Goal: Transaction & Acquisition: Book appointment/travel/reservation

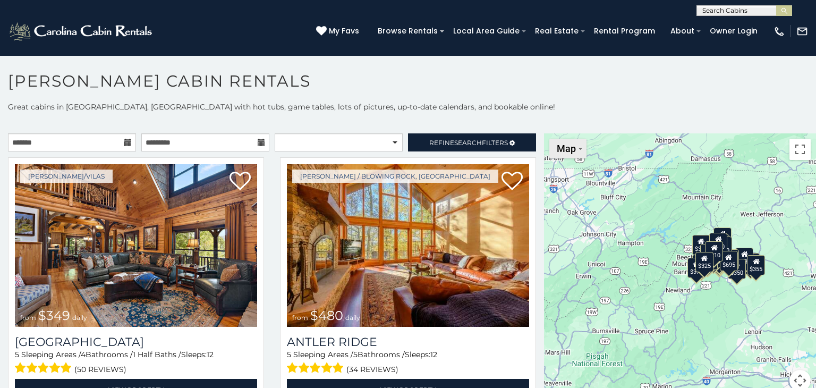
scroll to position [5, 0]
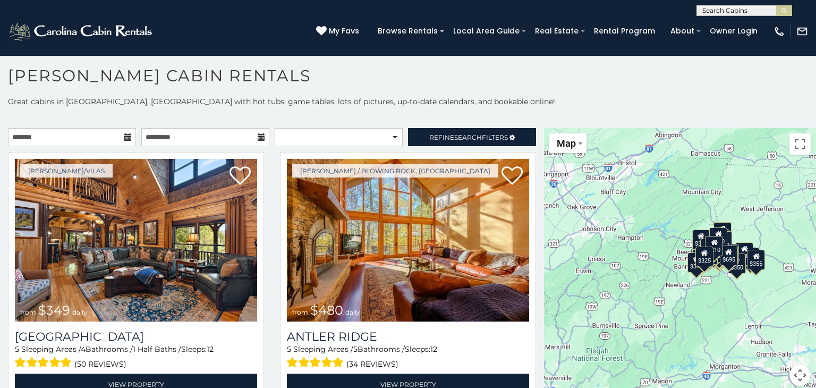
click at [716, 95] on h1 "[PERSON_NAME] Cabin Rentals" at bounding box center [408, 81] width 816 height 30
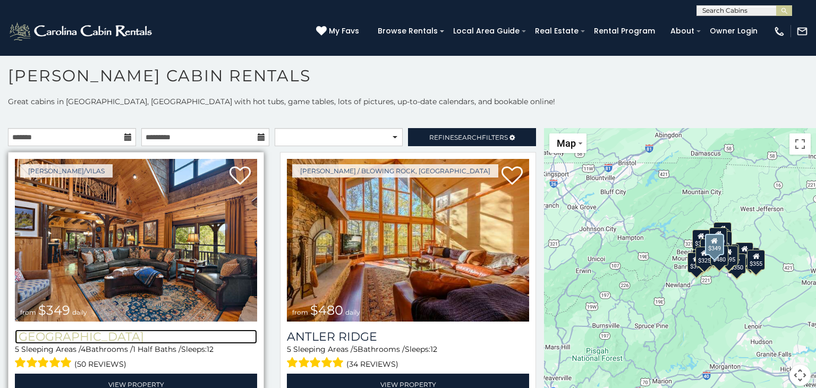
click at [126, 336] on h3 "[GEOGRAPHIC_DATA]" at bounding box center [136, 336] width 242 height 14
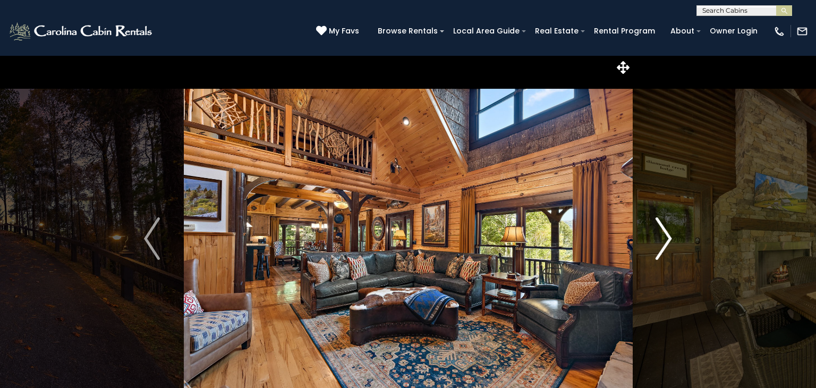
click at [667, 235] on img "Next" at bounding box center [664, 238] width 16 height 43
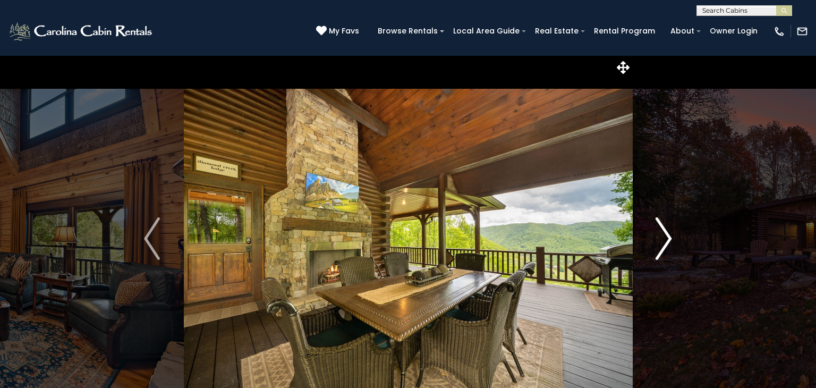
click at [665, 235] on img "Next" at bounding box center [664, 238] width 16 height 43
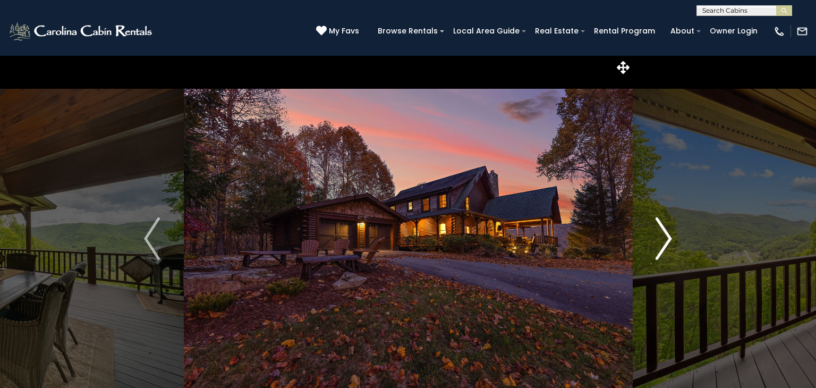
click at [665, 235] on img "Next" at bounding box center [664, 238] width 16 height 43
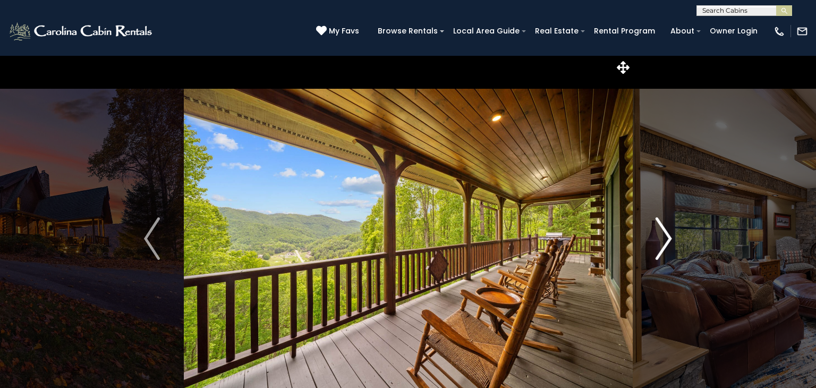
click at [665, 235] on img "Next" at bounding box center [664, 238] width 16 height 43
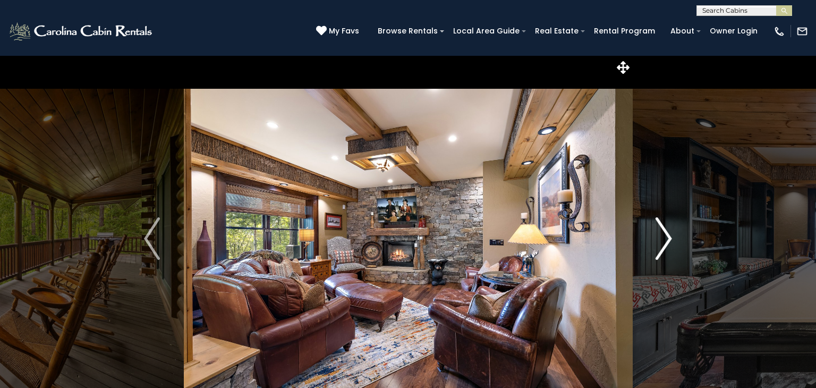
click at [665, 235] on img "Next" at bounding box center [664, 238] width 16 height 43
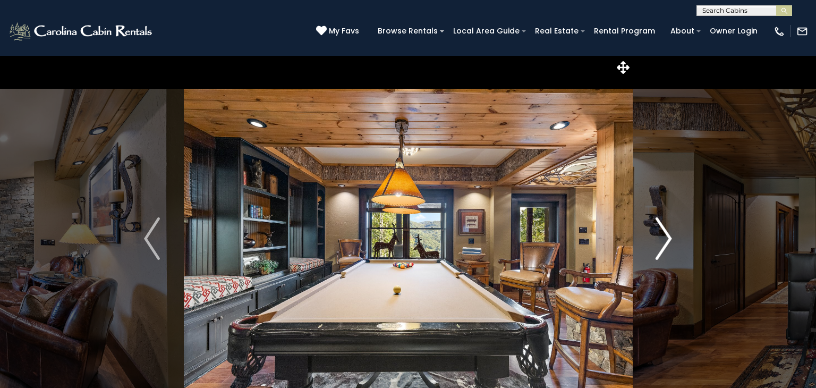
click at [665, 235] on img "Next" at bounding box center [664, 238] width 16 height 43
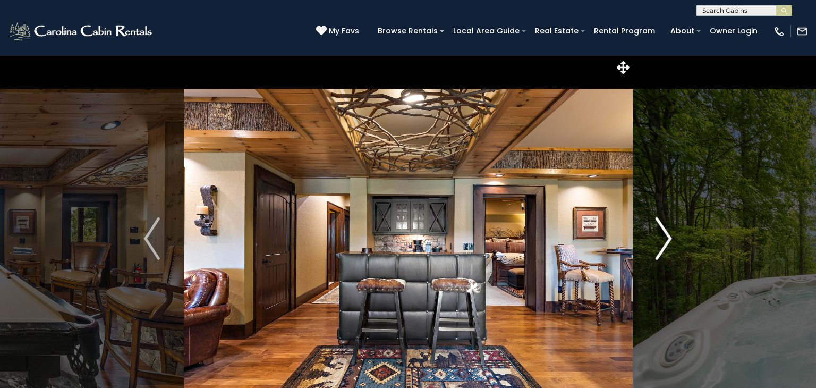
click at [665, 235] on img "Next" at bounding box center [664, 238] width 16 height 43
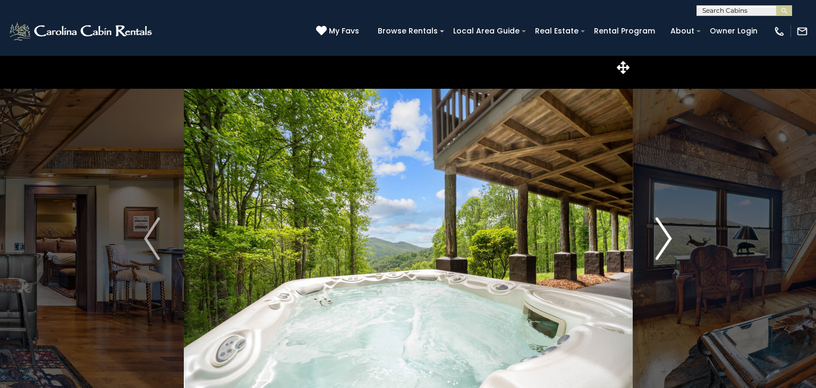
click at [665, 235] on img "Next" at bounding box center [664, 238] width 16 height 43
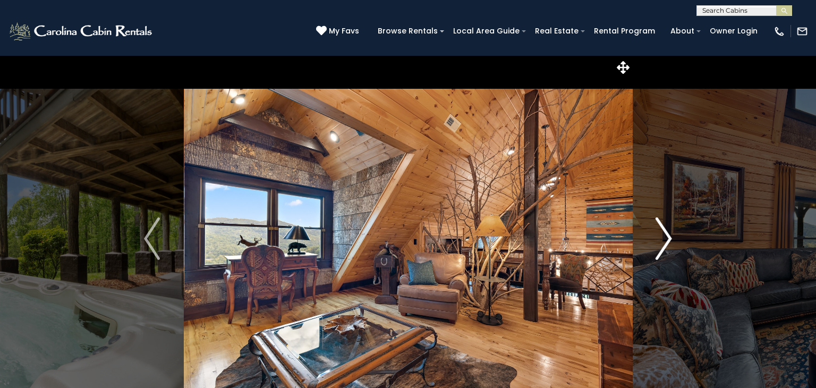
click at [665, 235] on img "Next" at bounding box center [664, 238] width 16 height 43
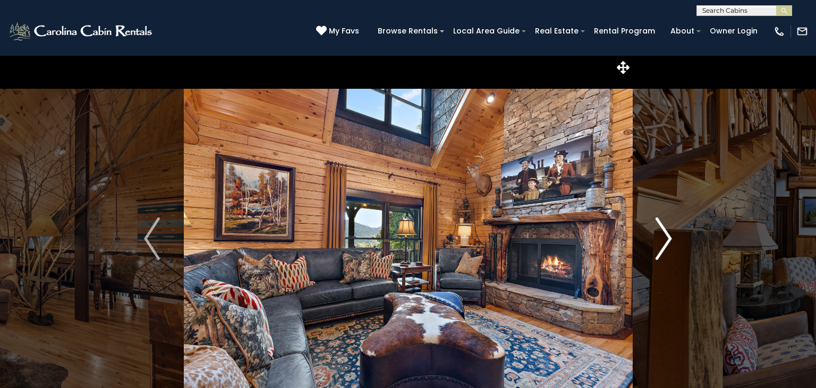
click at [665, 235] on img "Next" at bounding box center [664, 238] width 16 height 43
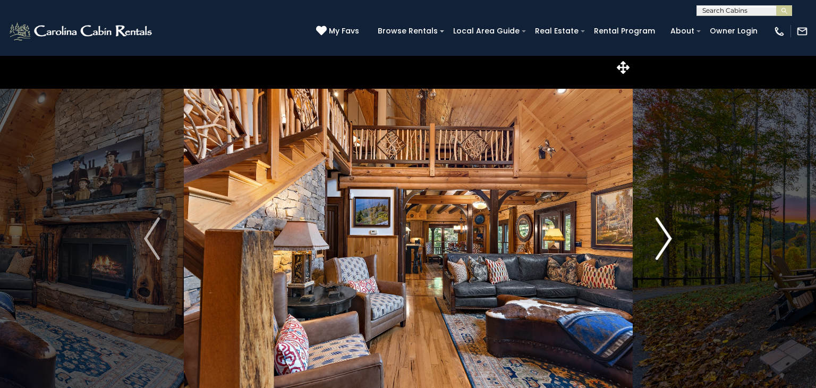
click at [665, 235] on img "Next" at bounding box center [664, 238] width 16 height 43
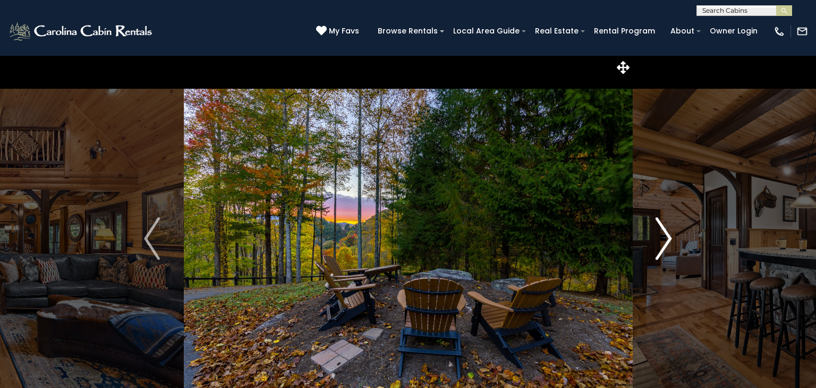
click at [665, 235] on img "Next" at bounding box center [664, 238] width 16 height 43
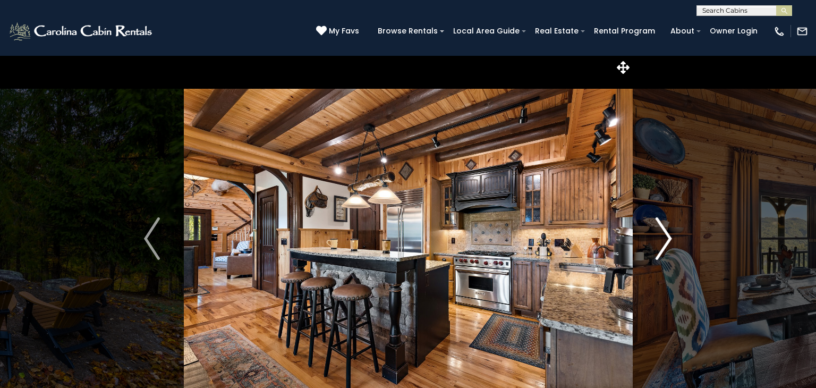
click at [665, 235] on img "Next" at bounding box center [664, 238] width 16 height 43
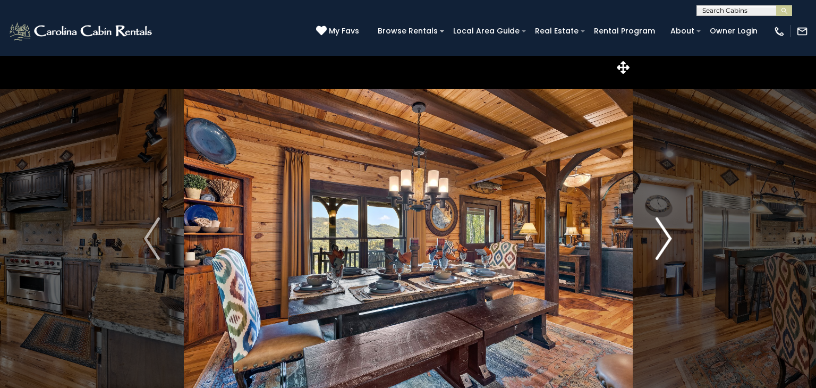
click at [665, 235] on img "Next" at bounding box center [664, 238] width 16 height 43
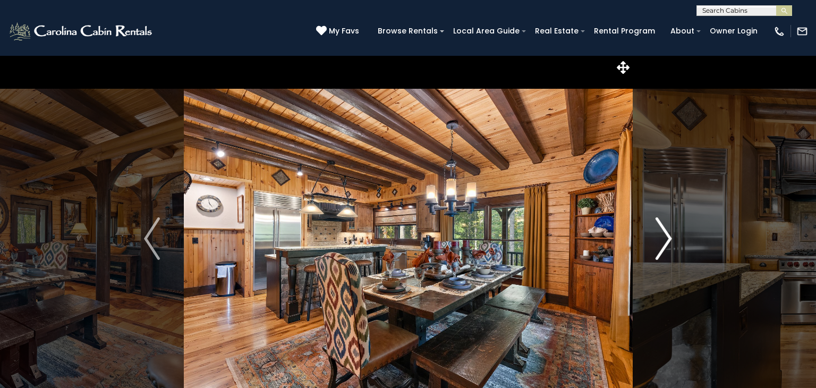
click at [665, 235] on img "Next" at bounding box center [664, 238] width 16 height 43
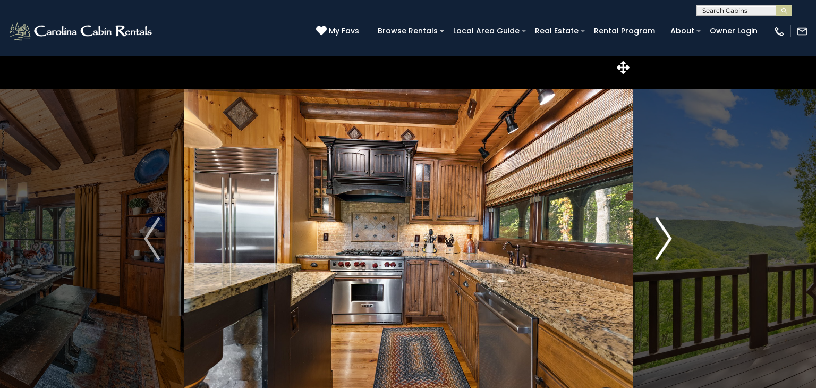
click at [665, 235] on img "Next" at bounding box center [664, 238] width 16 height 43
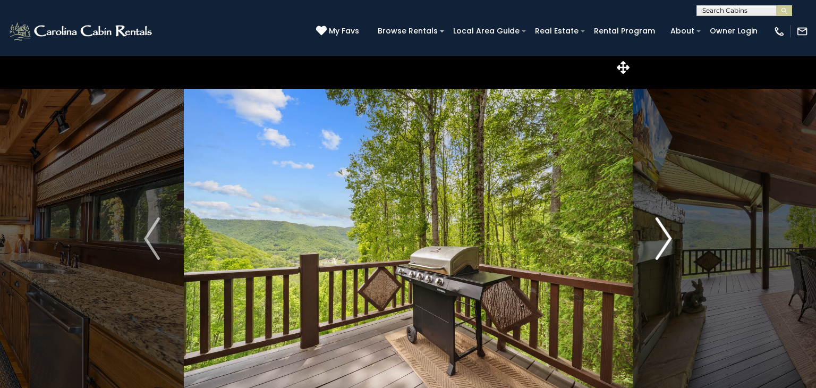
click at [665, 235] on img "Next" at bounding box center [664, 238] width 16 height 43
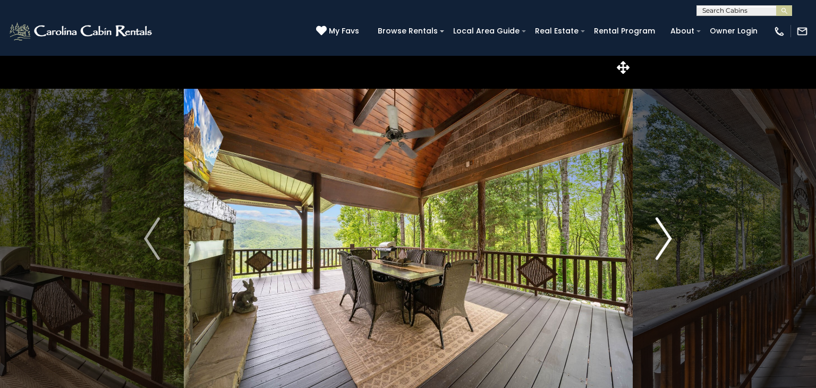
click at [665, 235] on img "Next" at bounding box center [664, 238] width 16 height 43
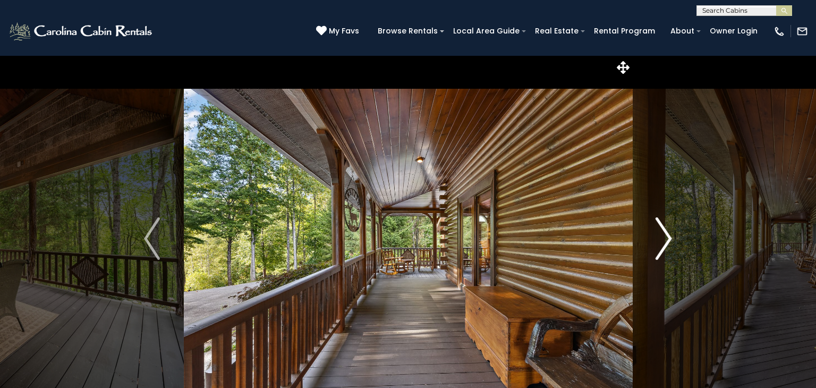
click at [665, 235] on img "Next" at bounding box center [664, 238] width 16 height 43
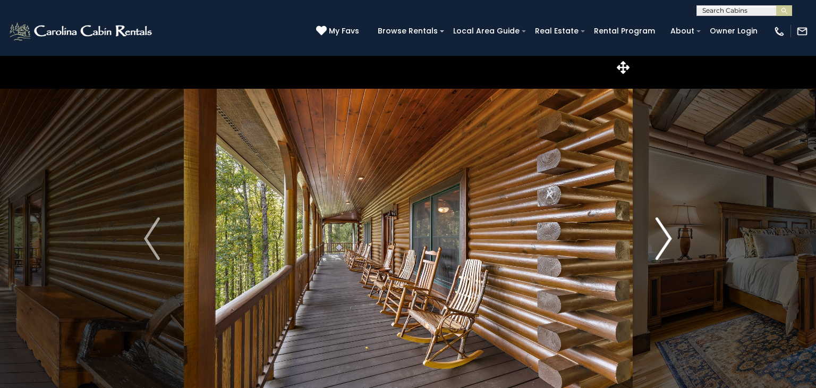
click at [665, 235] on img "Next" at bounding box center [664, 238] width 16 height 43
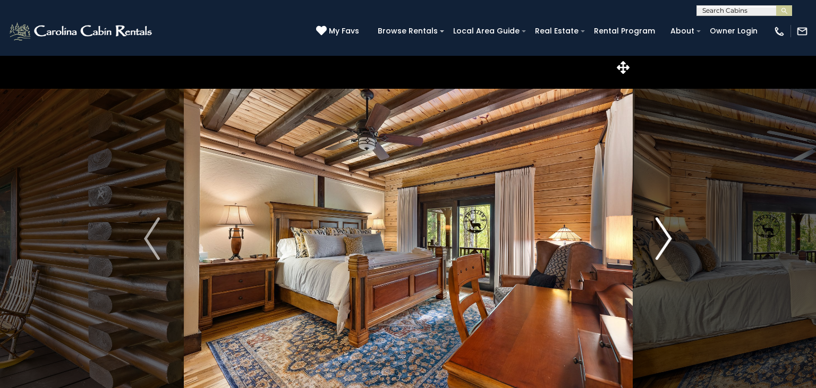
click at [665, 235] on img "Next" at bounding box center [664, 238] width 16 height 43
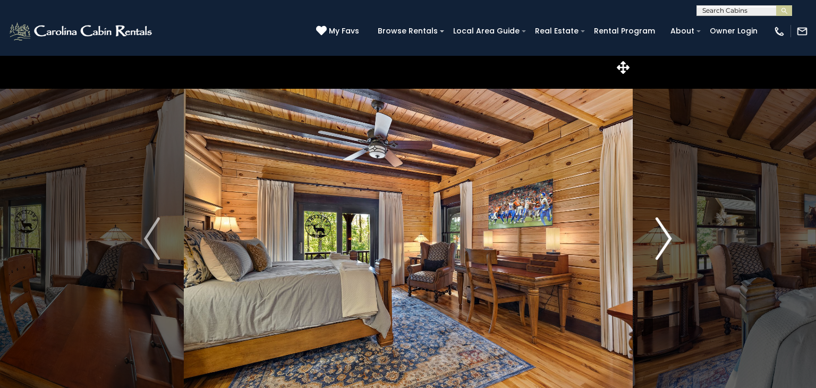
click at [665, 235] on img "Next" at bounding box center [664, 238] width 16 height 43
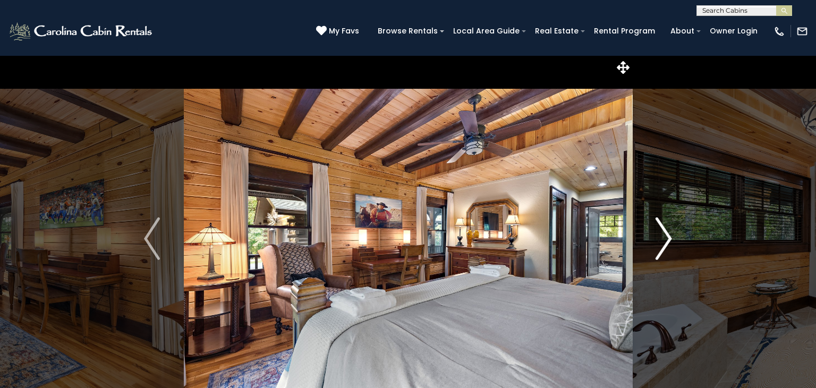
click at [665, 235] on img "Next" at bounding box center [664, 238] width 16 height 43
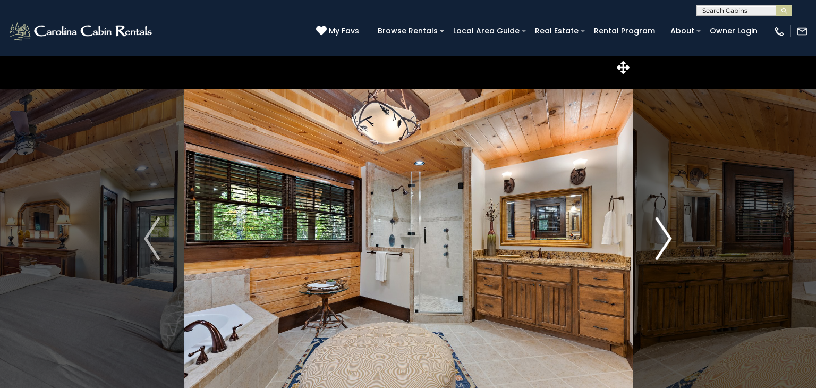
click at [665, 235] on img "Next" at bounding box center [664, 238] width 16 height 43
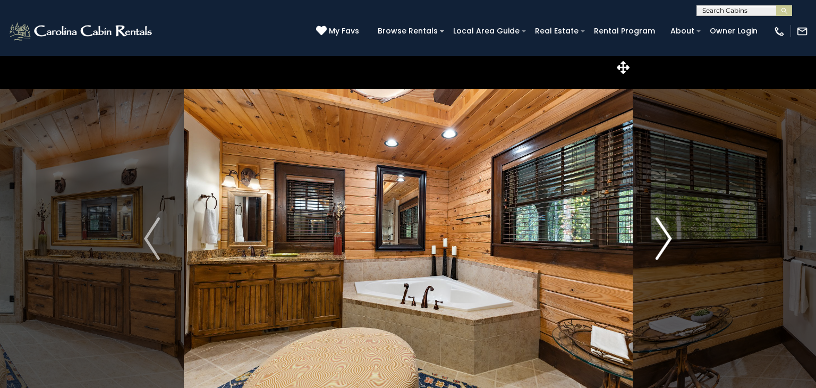
click at [665, 235] on img "Next" at bounding box center [664, 238] width 16 height 43
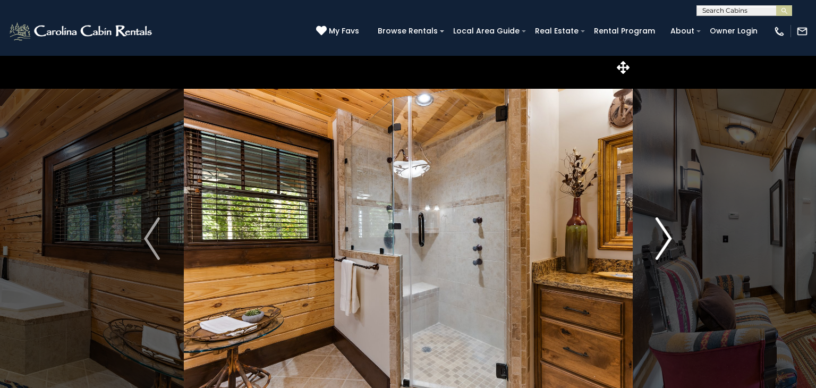
click at [665, 235] on img "Next" at bounding box center [664, 238] width 16 height 43
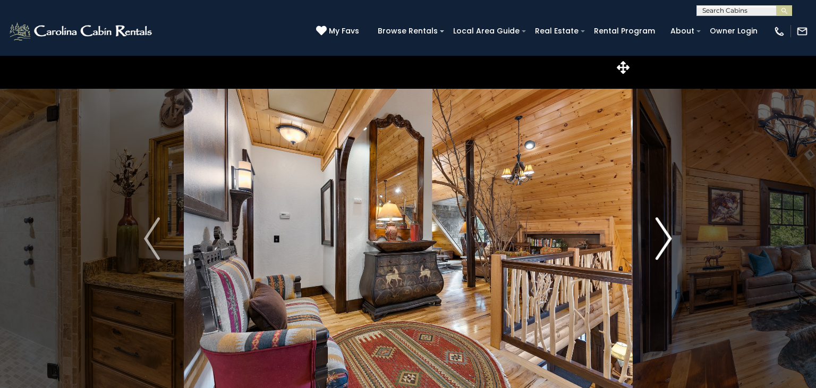
click at [665, 235] on img "Next" at bounding box center [664, 238] width 16 height 43
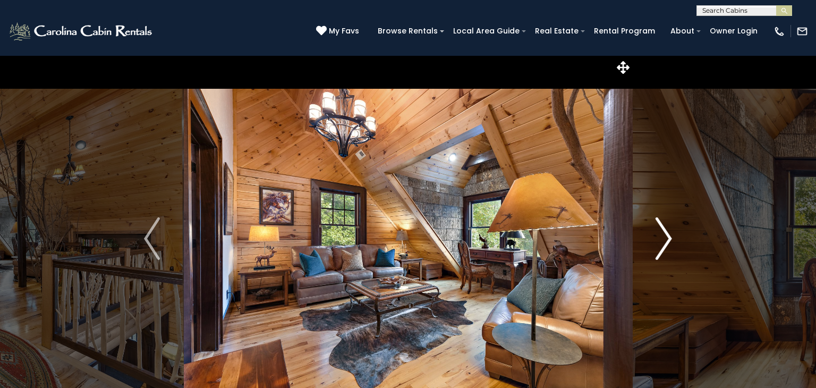
click at [665, 235] on img "Next" at bounding box center [664, 238] width 16 height 43
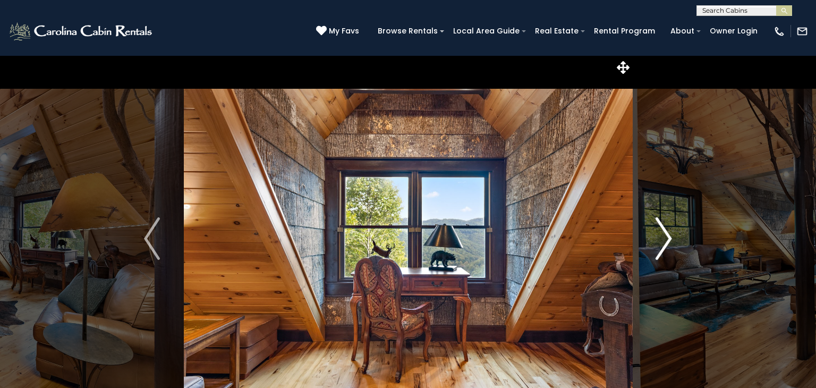
click at [665, 235] on img "Next" at bounding box center [664, 238] width 16 height 43
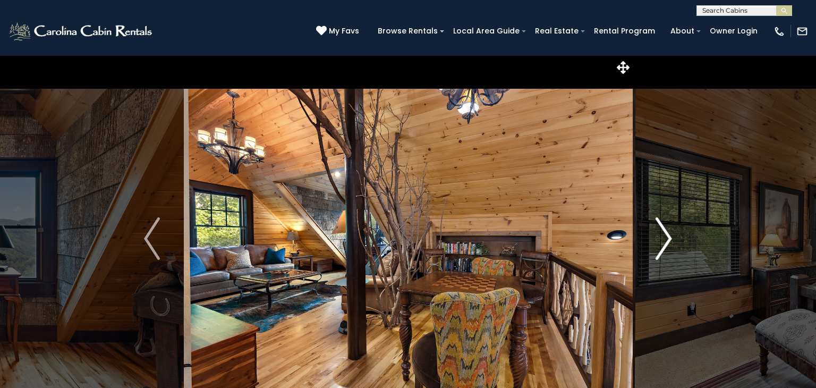
click at [665, 235] on img "Next" at bounding box center [664, 238] width 16 height 43
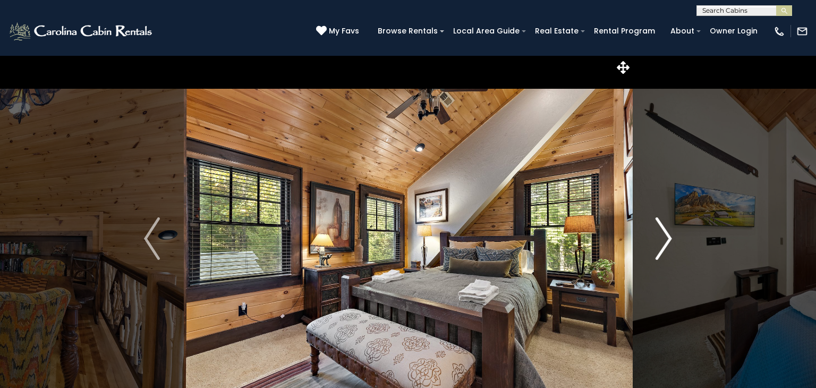
click at [665, 235] on img "Next" at bounding box center [664, 238] width 16 height 43
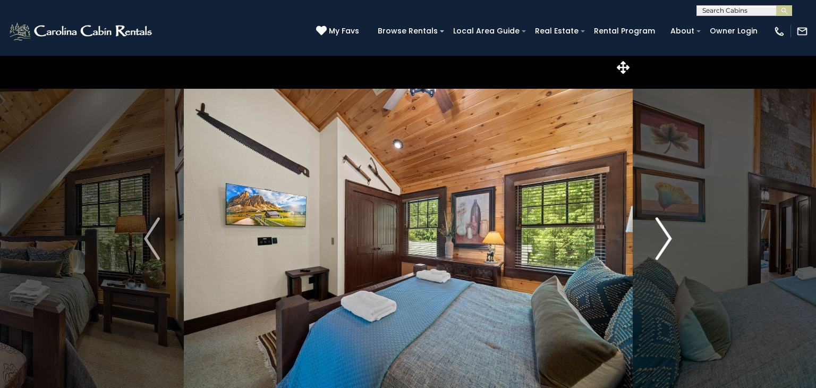
click at [665, 235] on img "Next" at bounding box center [664, 238] width 16 height 43
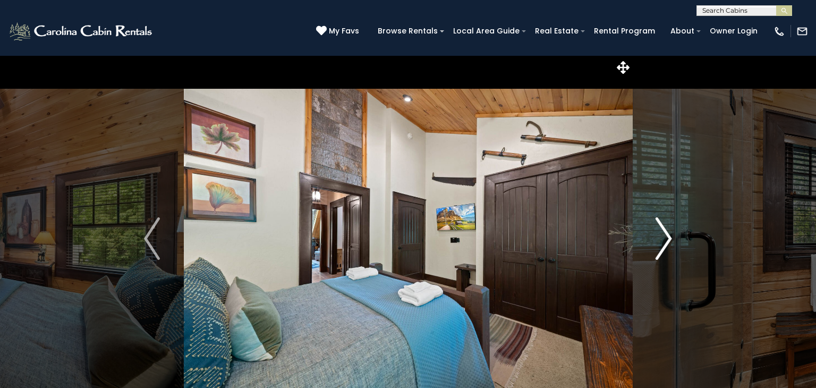
click at [665, 235] on img "Next" at bounding box center [664, 238] width 16 height 43
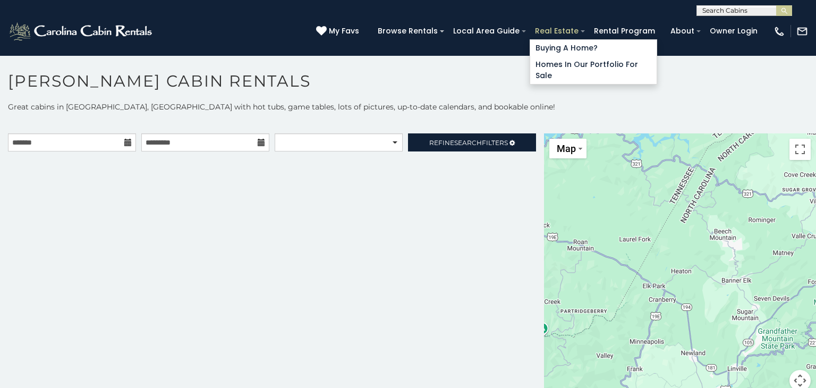
scroll to position [5, 0]
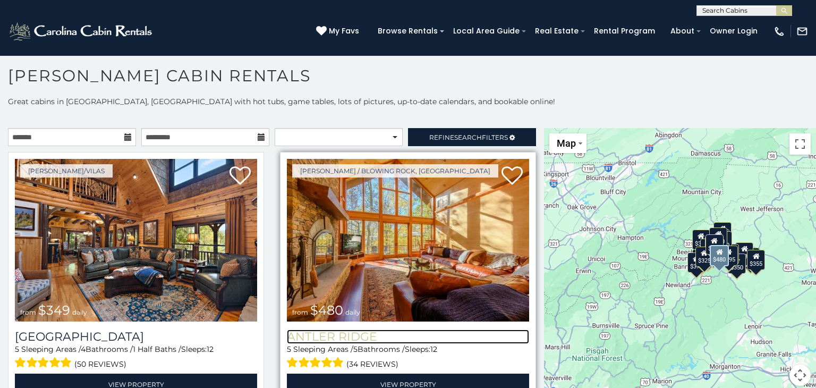
click at [366, 333] on h3 "Antler Ridge" at bounding box center [408, 336] width 242 height 14
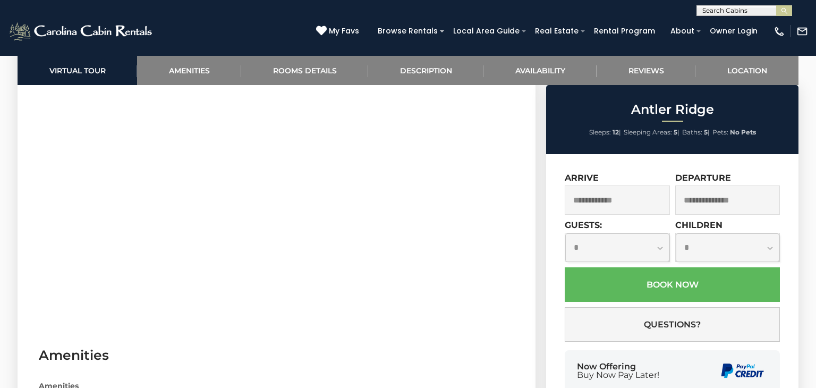
scroll to position [595, 0]
click at [329, 70] on link "Rooms Details" at bounding box center [304, 70] width 127 height 29
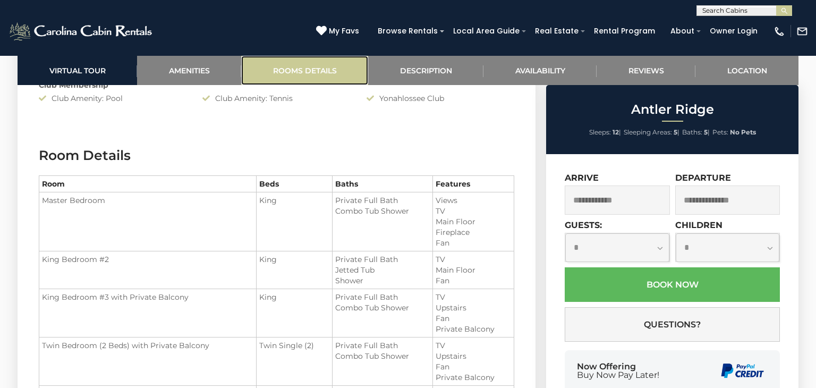
scroll to position [1302, 0]
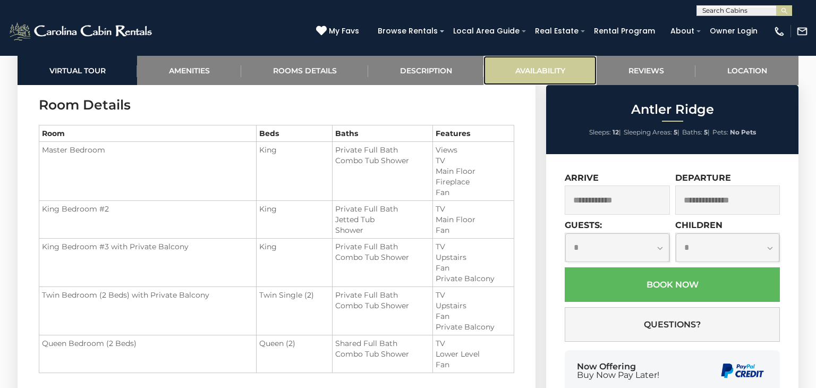
click at [520, 71] on link "Availability" at bounding box center [540, 70] width 113 height 29
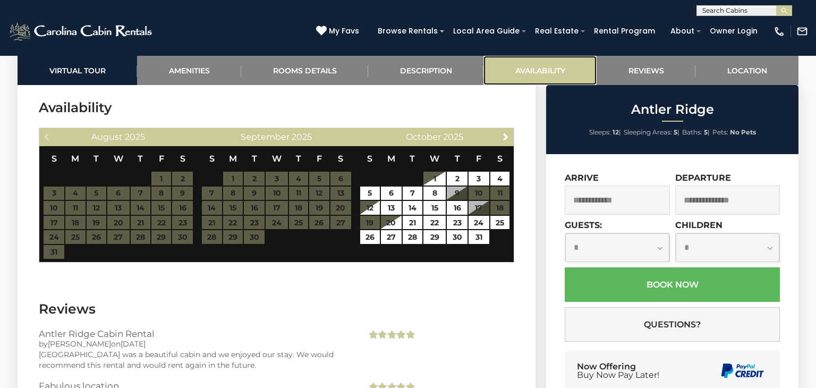
scroll to position [2262, 0]
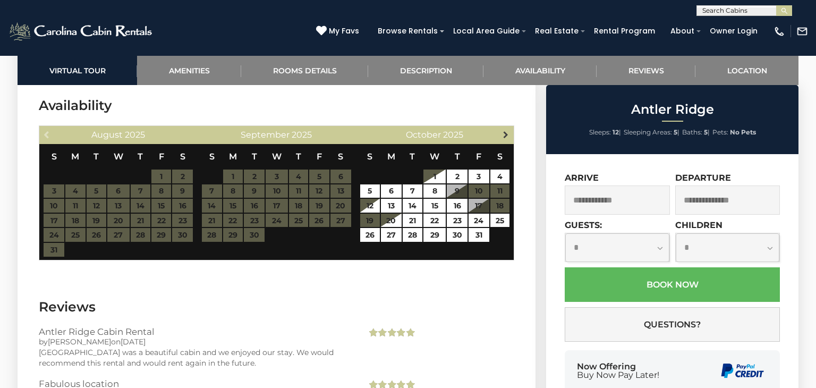
click at [504, 135] on span "Next" at bounding box center [506, 134] width 9 height 9
